Goal: Navigation & Orientation: Understand site structure

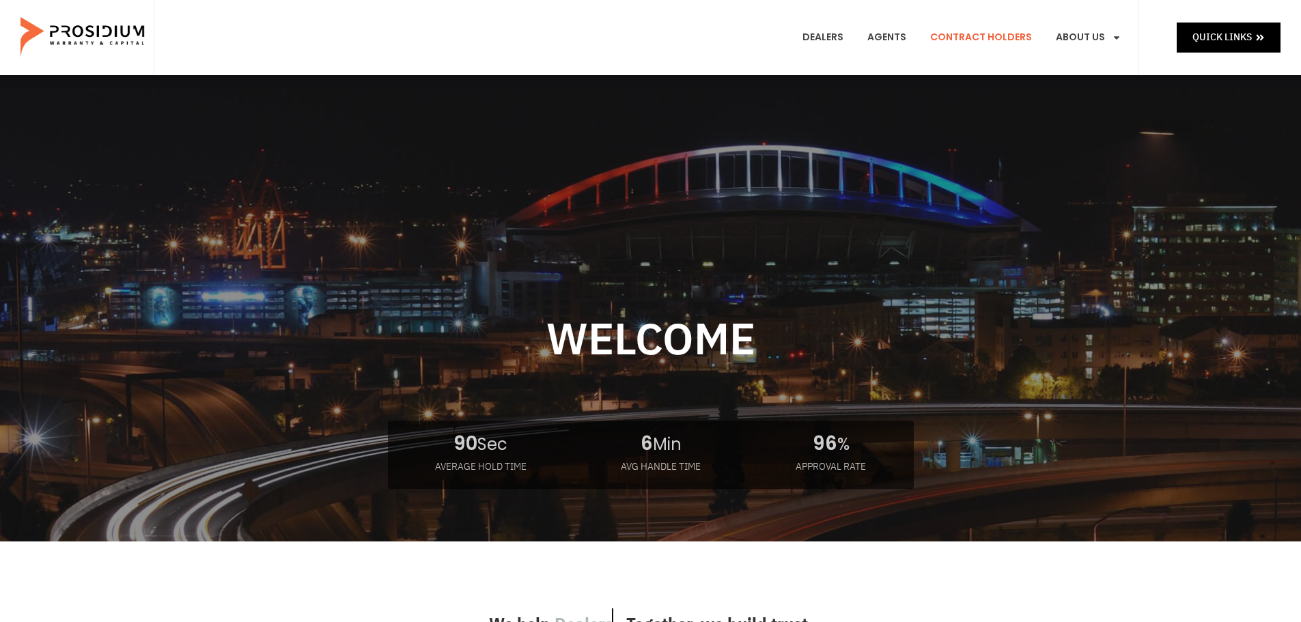
click at [983, 35] on link "Contract Holders" at bounding box center [981, 37] width 122 height 51
click at [831, 37] on link "Dealers" at bounding box center [822, 37] width 61 height 51
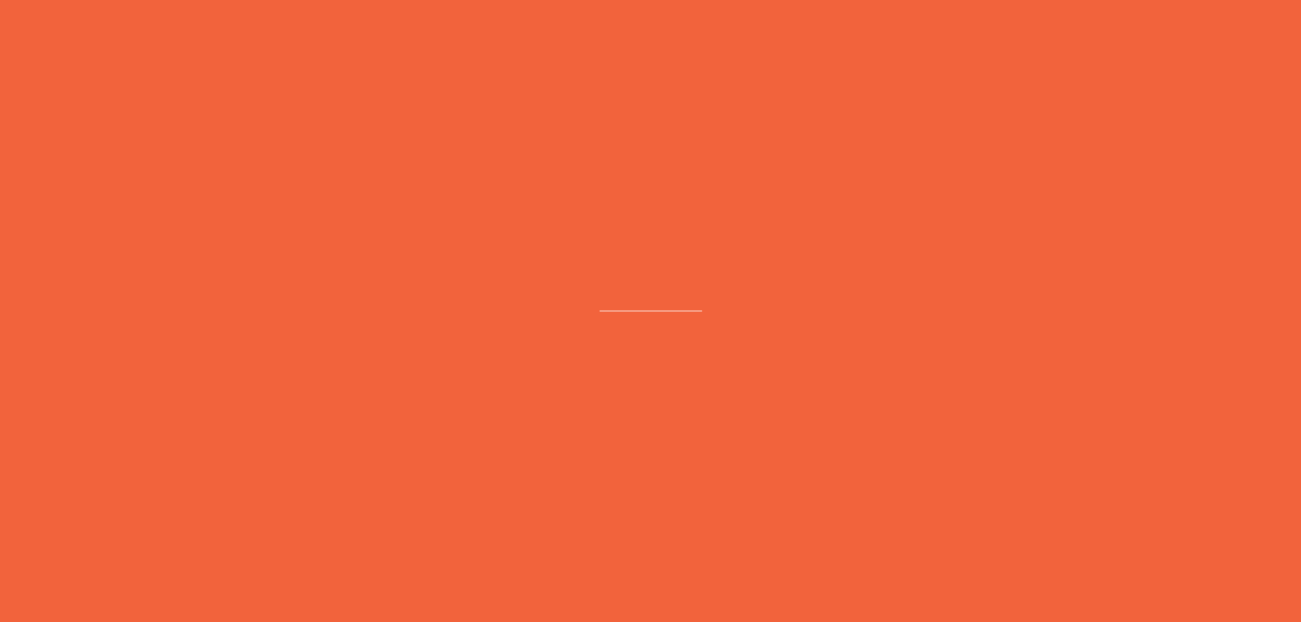
scroll to position [217, 0]
